Goal: Check status: Check status

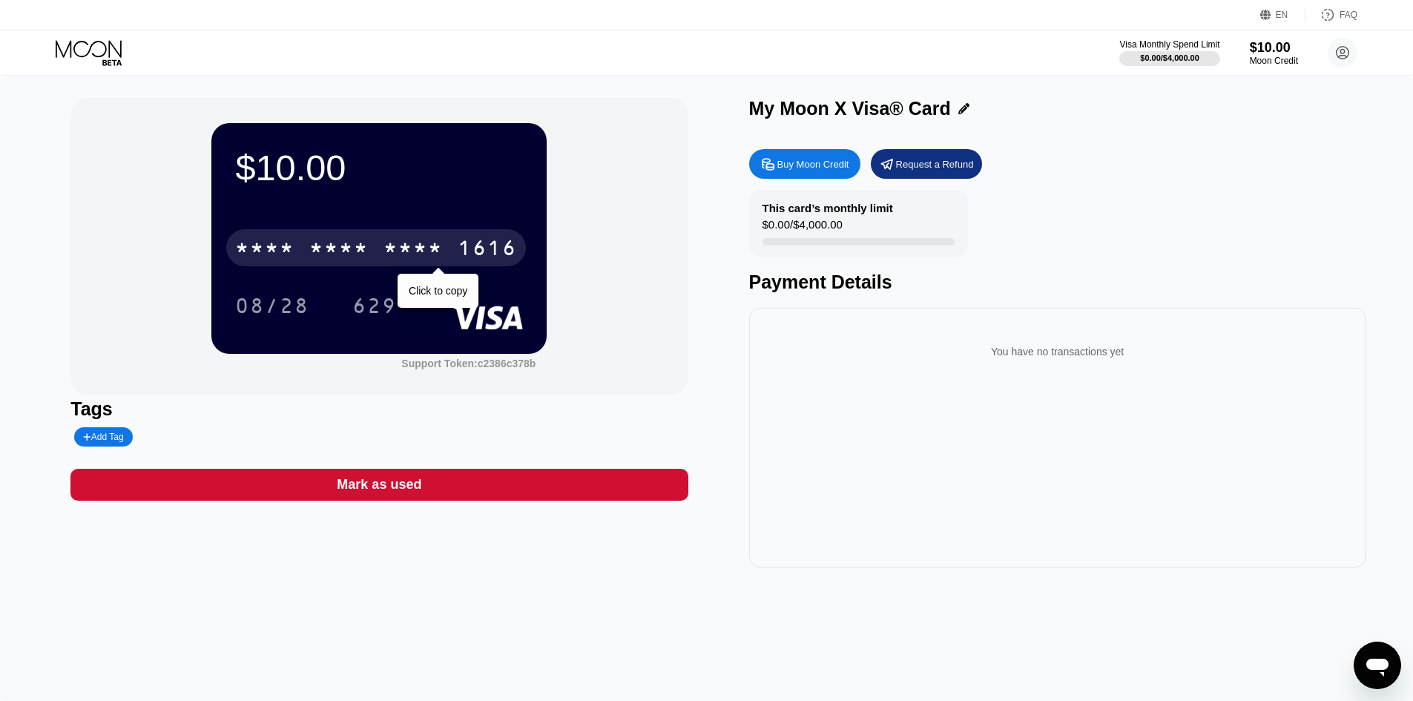
click at [455, 244] on div "* * * * * * * * * * * * 1616" at bounding box center [376, 247] width 300 height 37
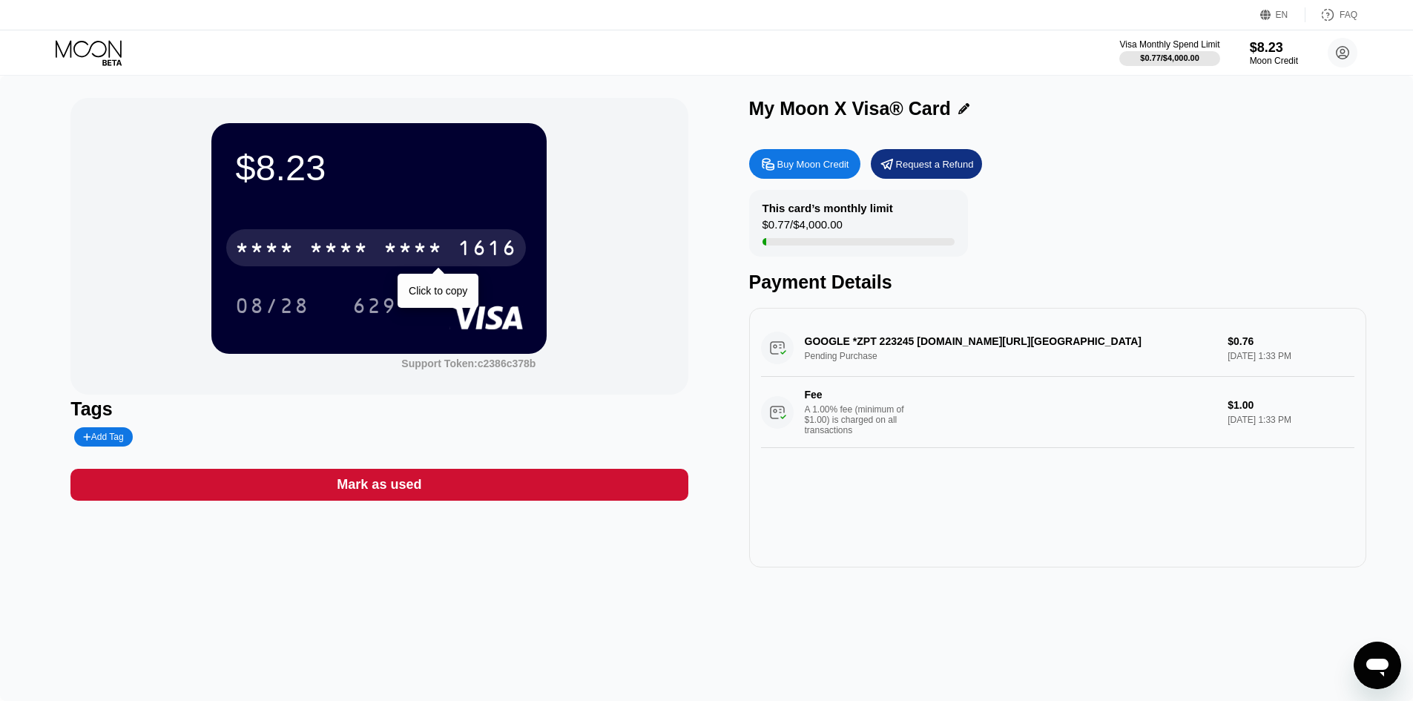
click at [349, 251] on div "* * * *" at bounding box center [338, 250] width 59 height 24
click at [441, 245] on div "2269" at bounding box center [412, 250] width 59 height 24
click at [449, 260] on div "* * * * * * * * * * * * 1616" at bounding box center [376, 247] width 300 height 37
